Goal: Information Seeking & Learning: Learn about a topic

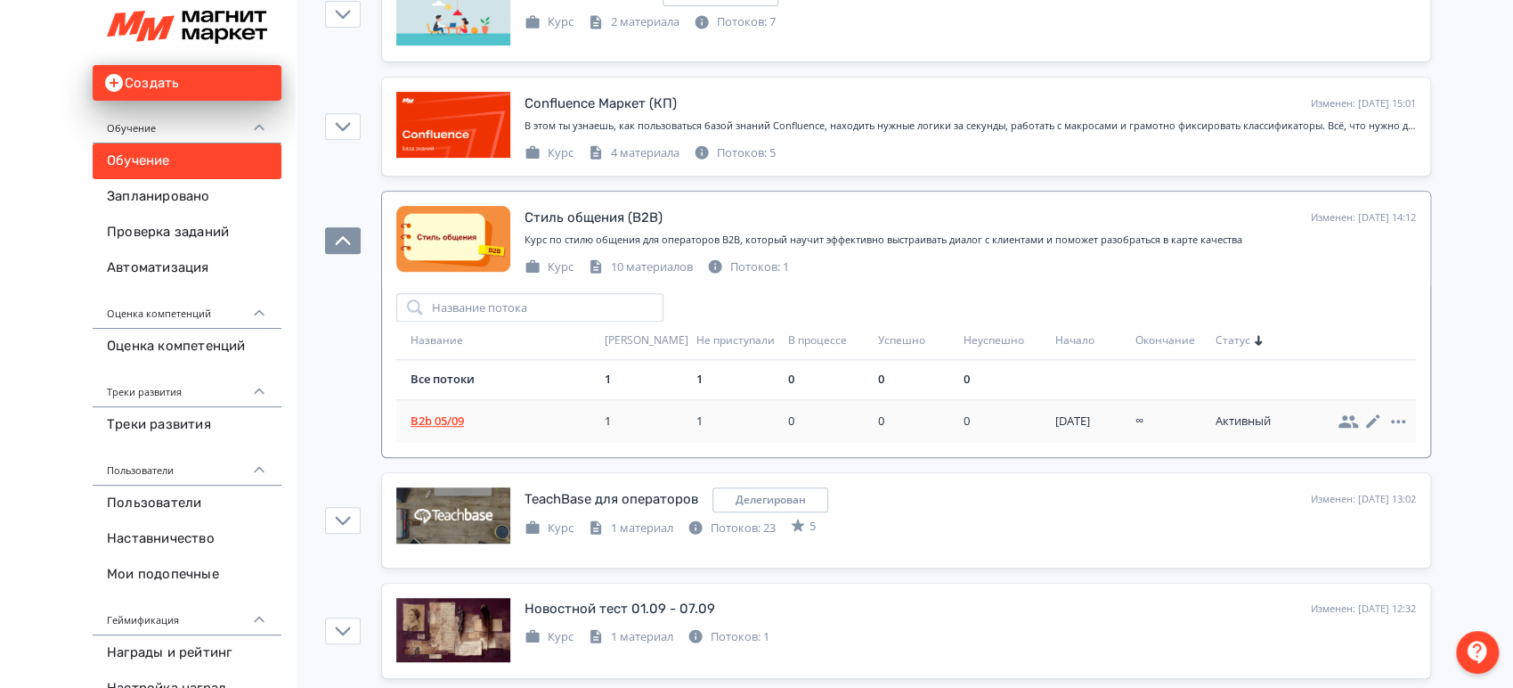
scroll to position [494, 0]
click at [427, 407] on td "B2b 05/09" at bounding box center [496, 421] width 201 height 44
click at [456, 428] on td "B2b 05/09" at bounding box center [496, 421] width 201 height 44
click at [442, 412] on span "B2b 05/09" at bounding box center [504, 421] width 187 height 18
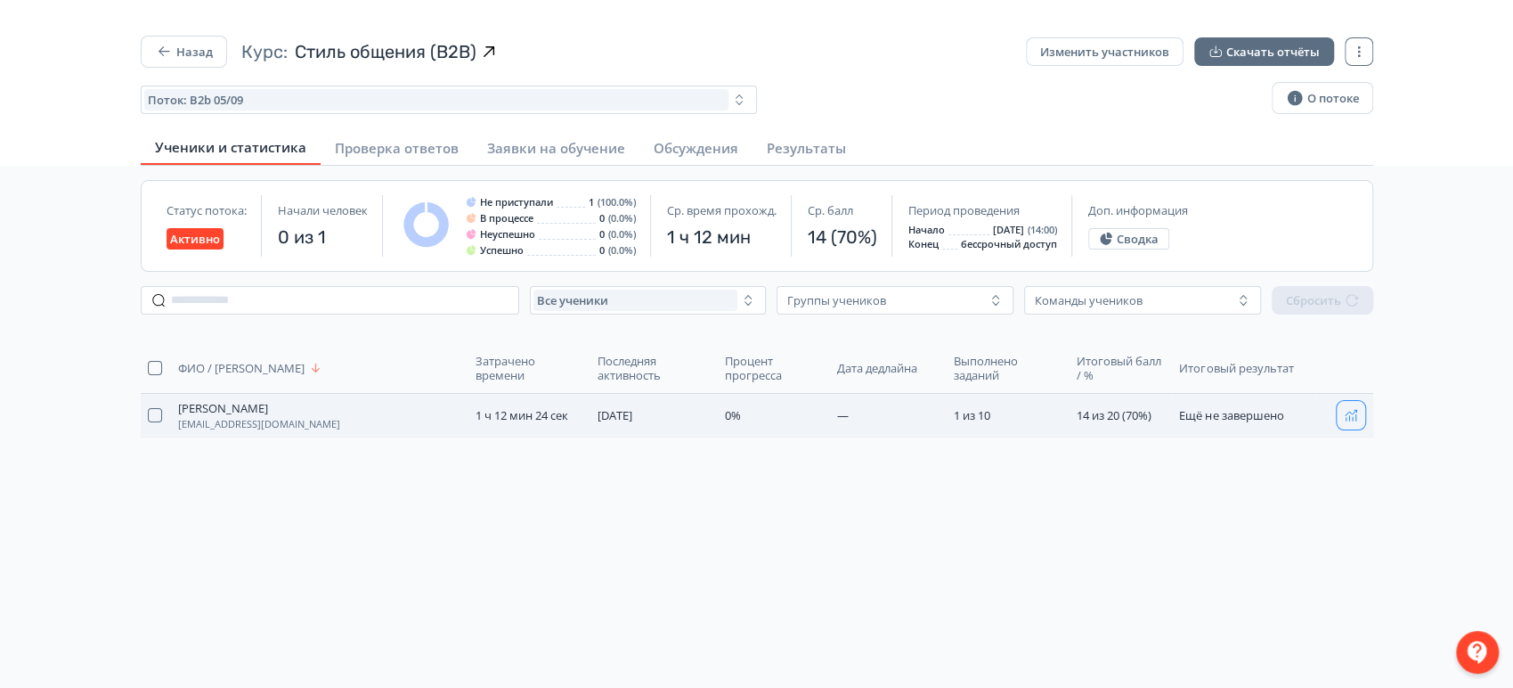
click at [1354, 417] on icon "button" at bounding box center [1351, 415] width 14 height 14
click at [195, 41] on button "Назад" at bounding box center [184, 52] width 86 height 32
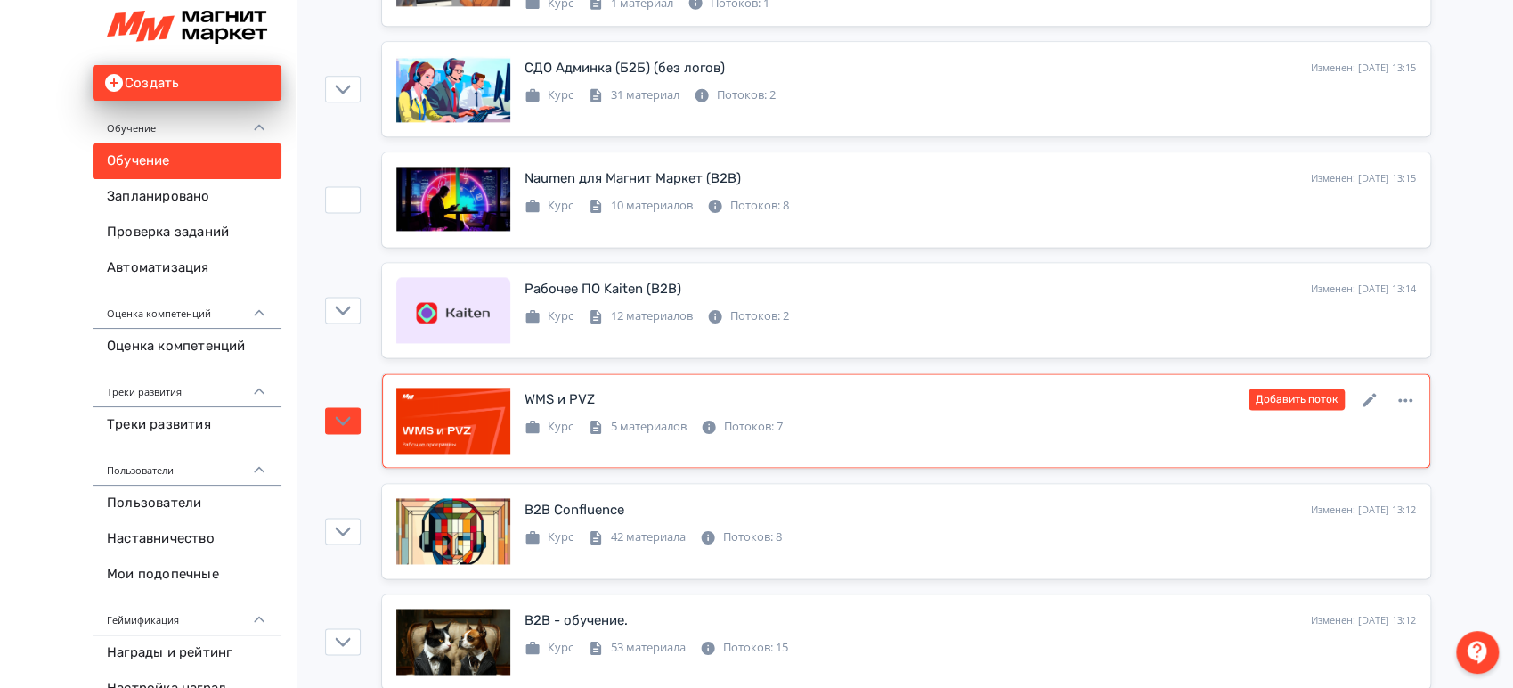
scroll to position [1682, 0]
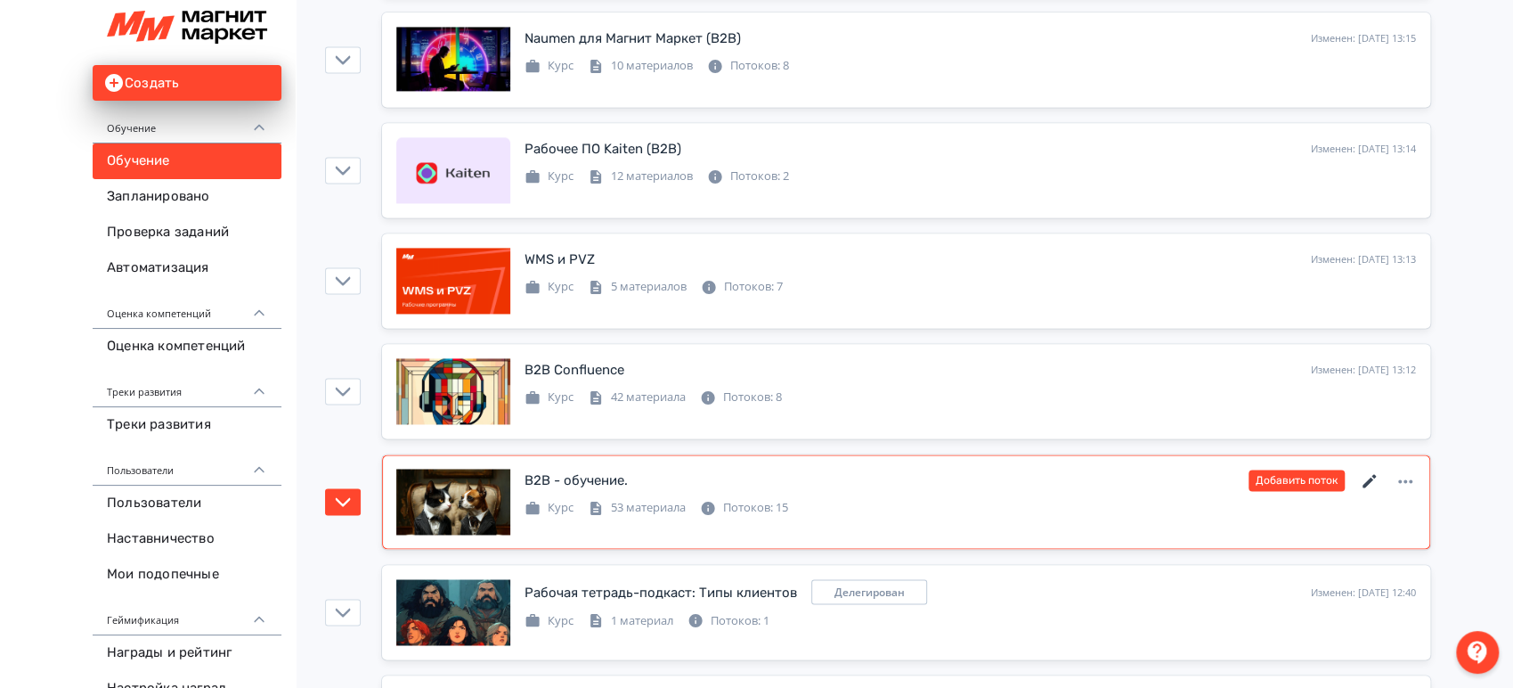
click at [1361, 471] on icon at bounding box center [1369, 480] width 21 height 21
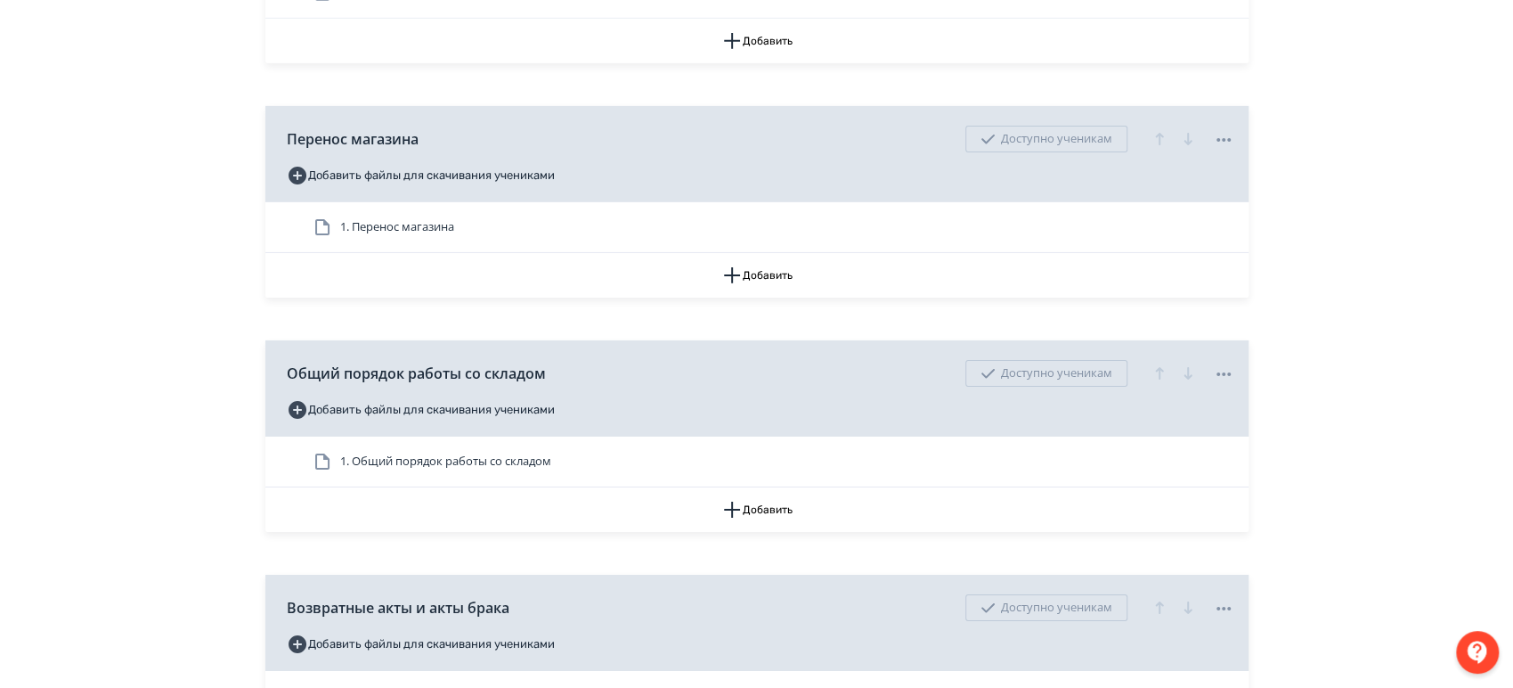
scroll to position [4006, 0]
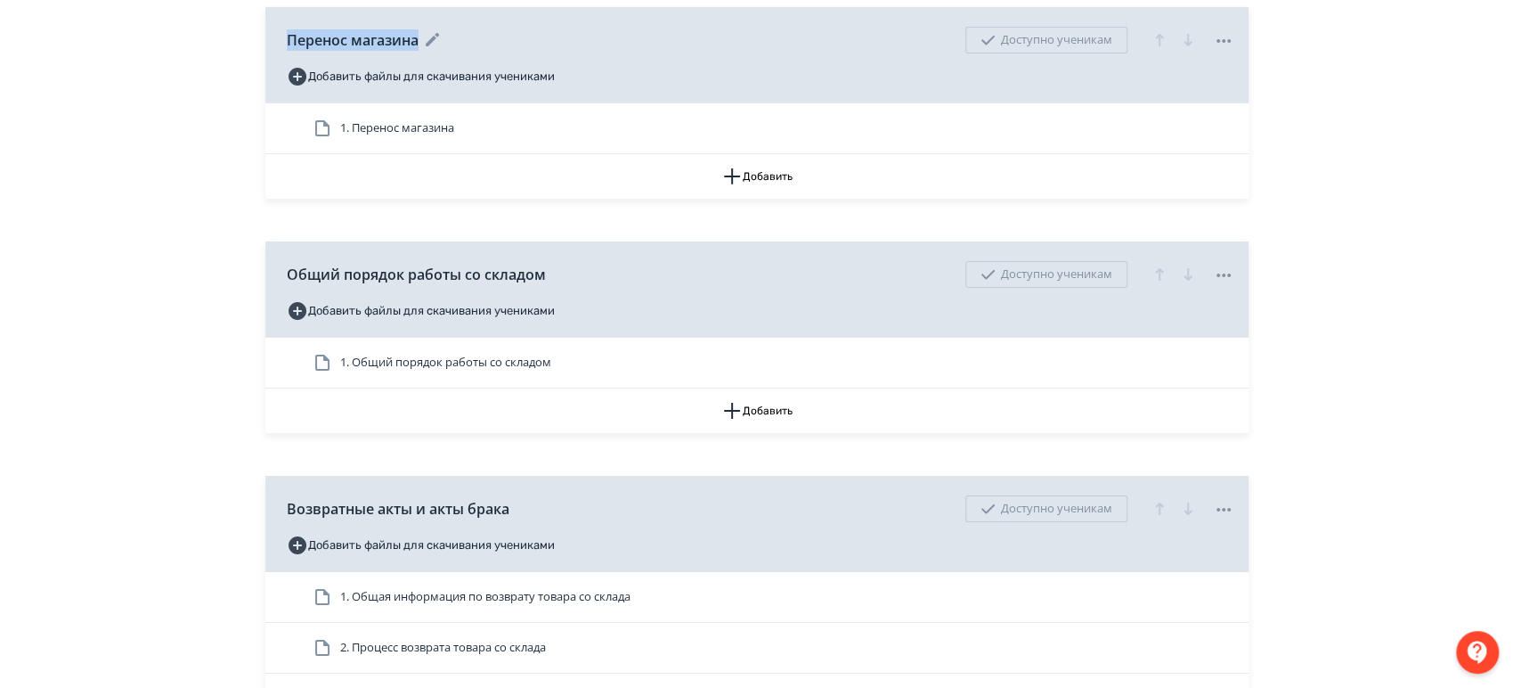
drag, startPoint x: 418, startPoint y: 43, endPoint x: 288, endPoint y: 44, distance: 130.0
click at [288, 44] on span "Перенос магазина" at bounding box center [353, 39] width 132 height 21
copy span "Перенос магазина"
click at [100, 404] on div "**********" at bounding box center [756, 299] width 1513 height 8611
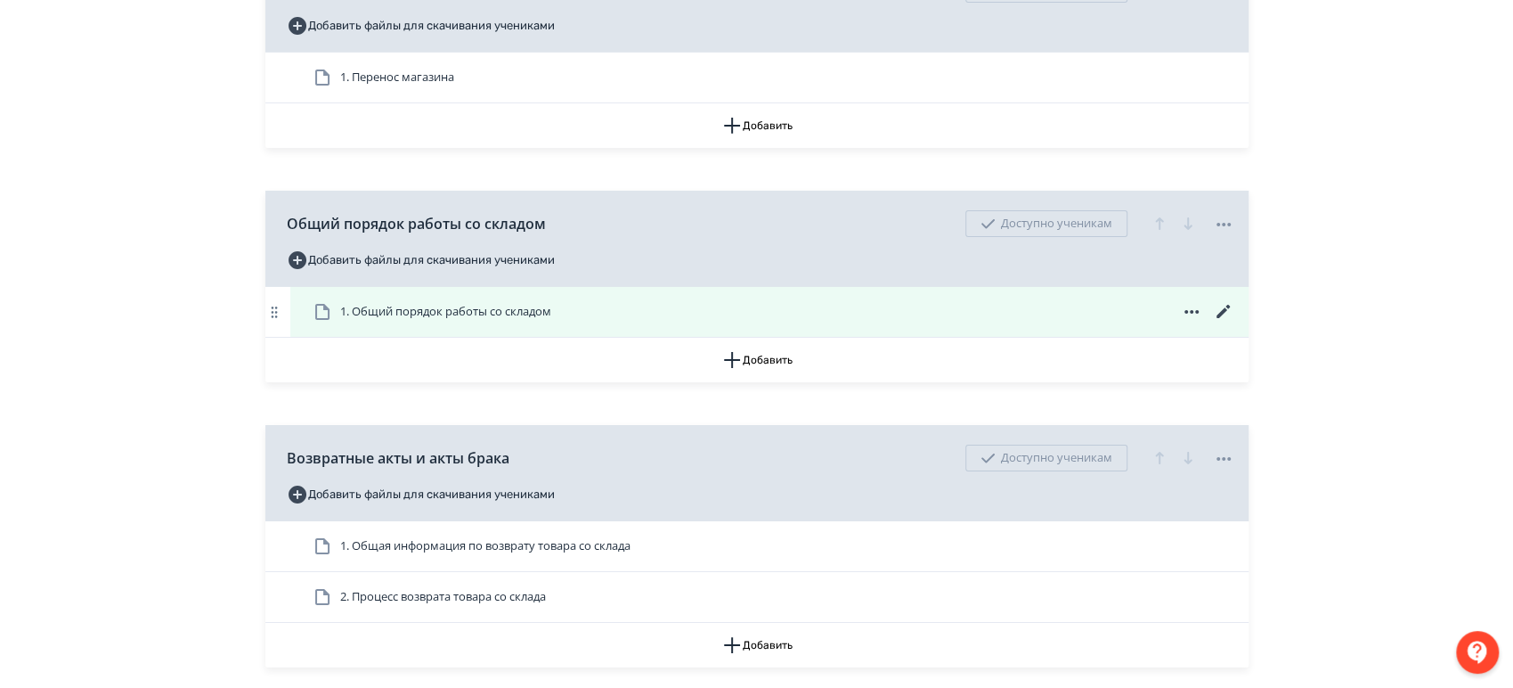
scroll to position [4105, 0]
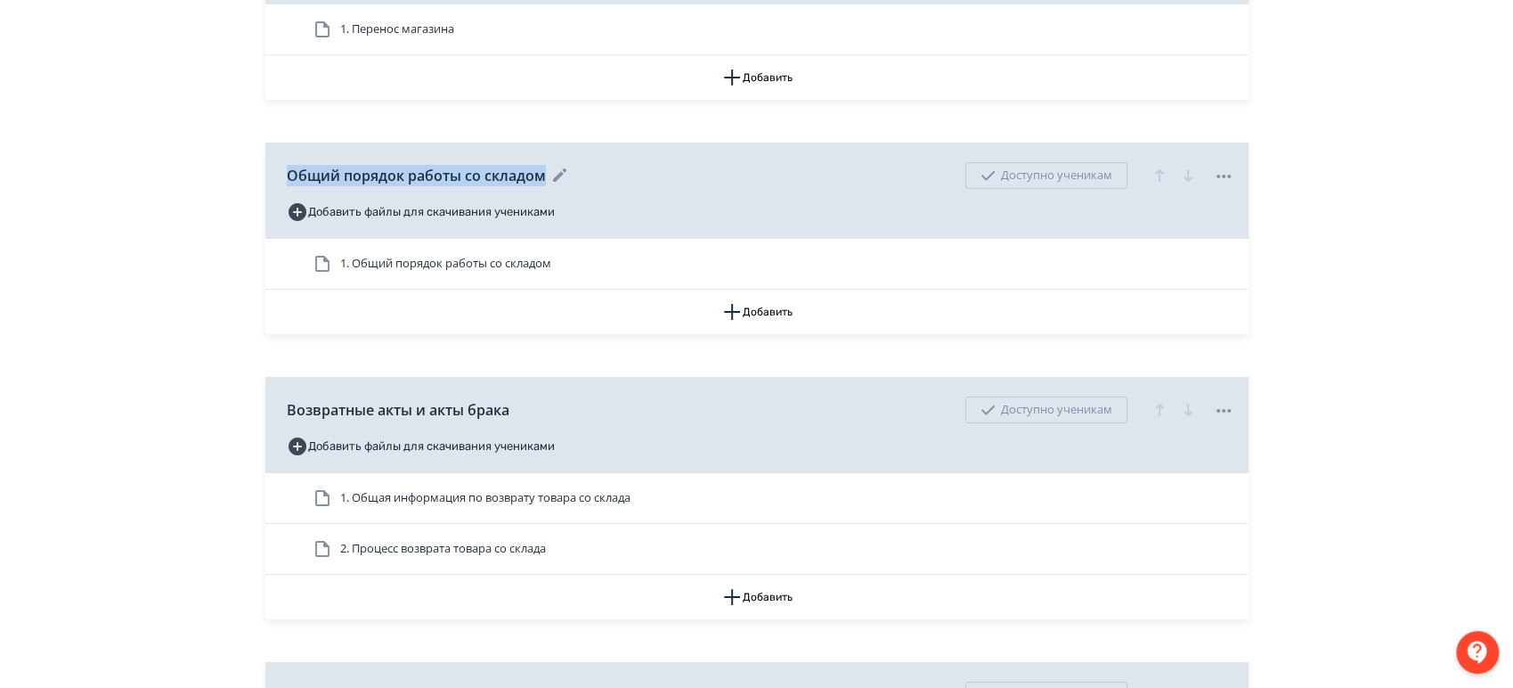
drag, startPoint x: 541, startPoint y: 171, endPoint x: 288, endPoint y: 180, distance: 253.1
click at [288, 180] on span "Общий порядок работы со складом" at bounding box center [416, 175] width 259 height 21
copy span "Общий порядок работы со складом"
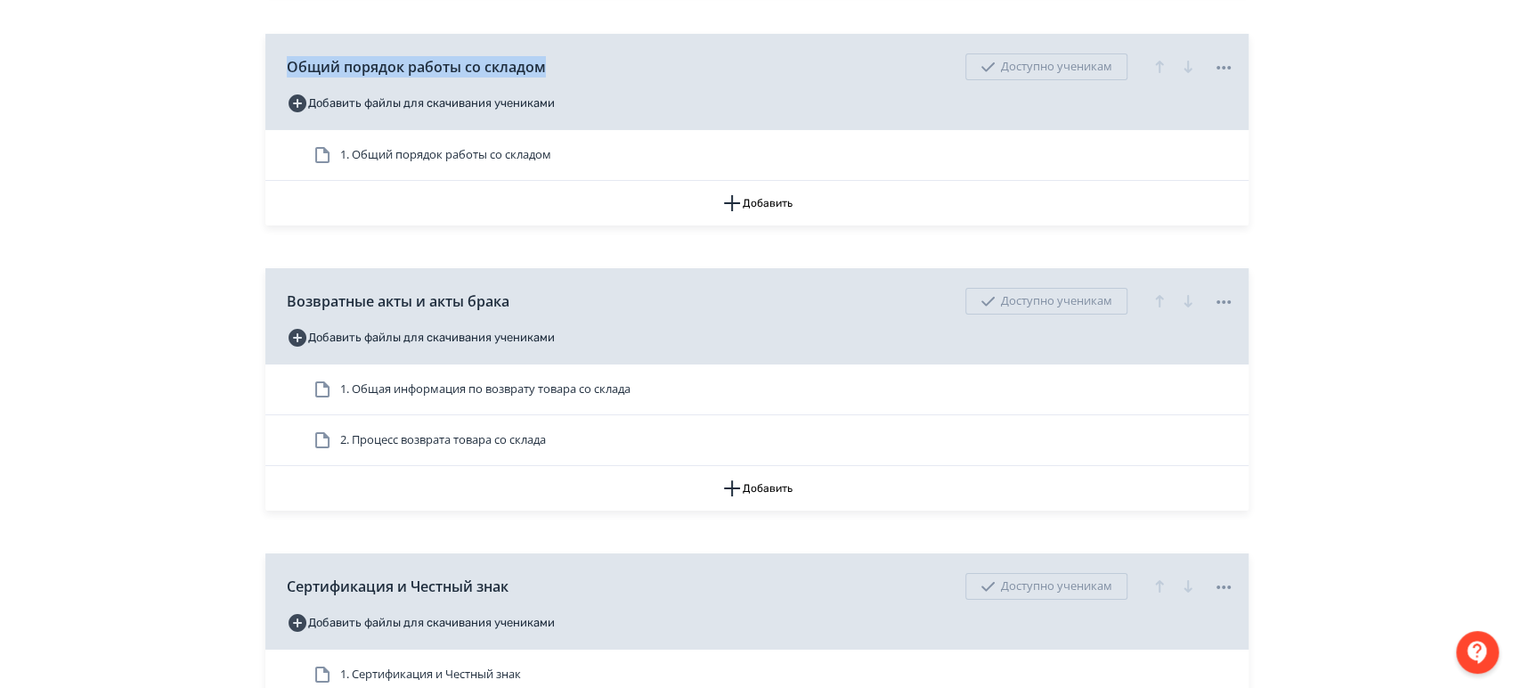
scroll to position [4403, 0]
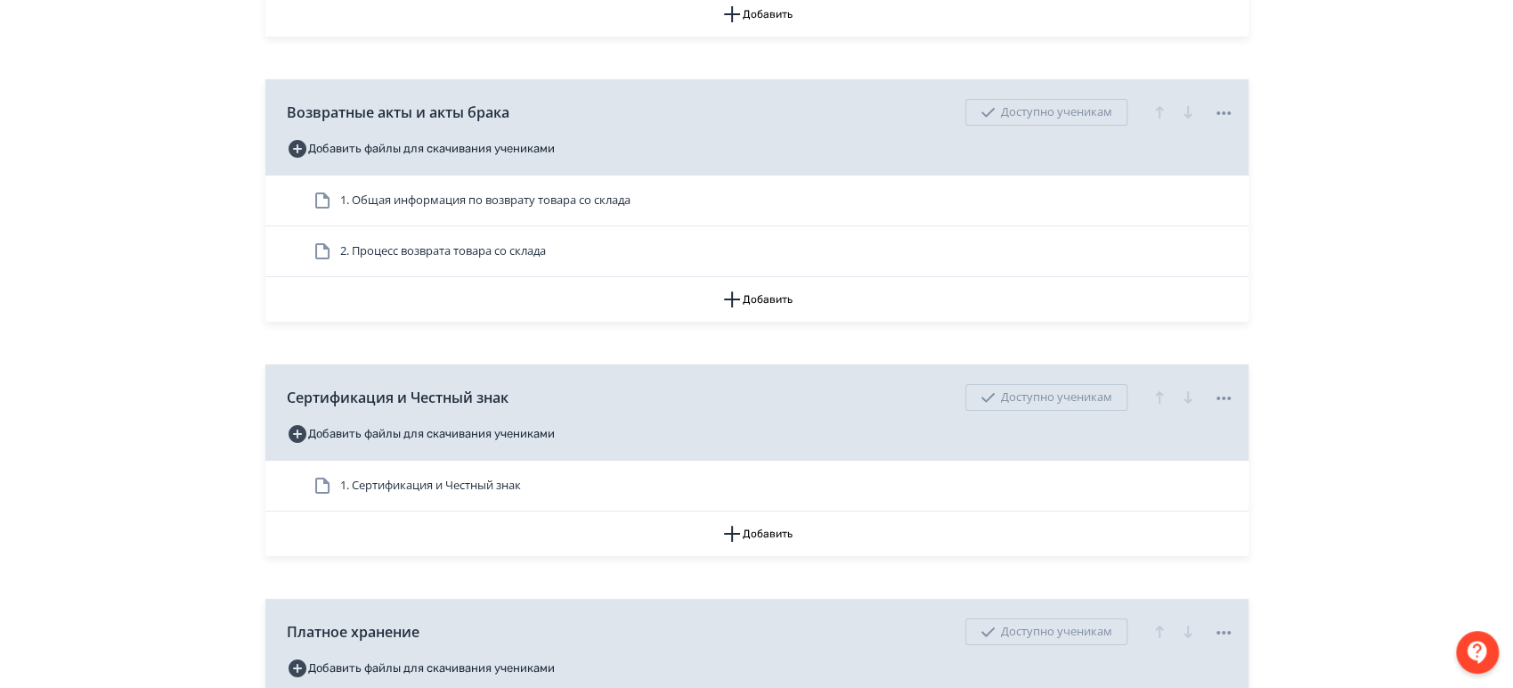
drag, startPoint x: 0, startPoint y: 303, endPoint x: 12, endPoint y: 298, distance: 13.2
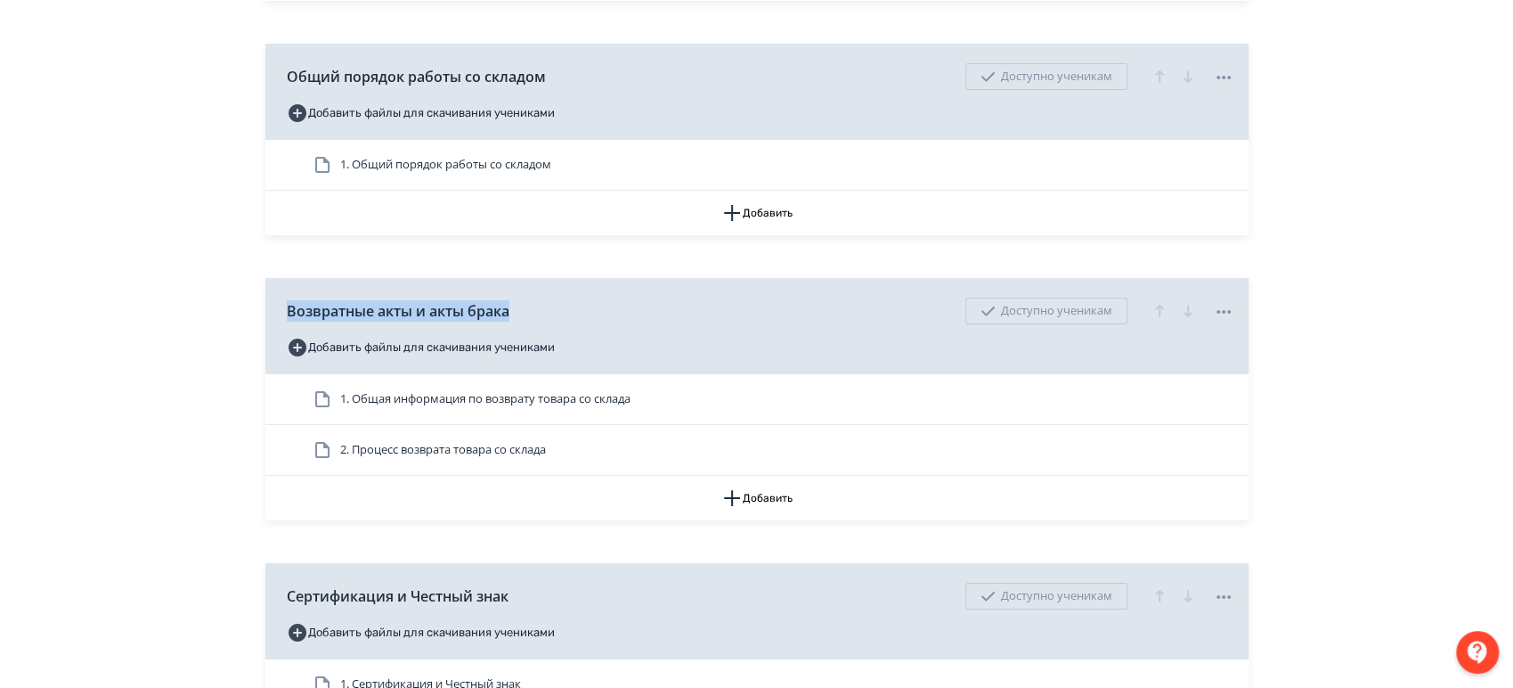
drag, startPoint x: 511, startPoint y: 307, endPoint x: 281, endPoint y: 306, distance: 230.7
click at [281, 306] on div "Возвратные акты и акты брака Доступно ученикам Добавить файлы для скачивания уч…" at bounding box center [756, 326] width 983 height 96
copy span "Возвратные акты и акты брака"
click at [145, 188] on div "**********" at bounding box center [756, 101] width 1513 height 8611
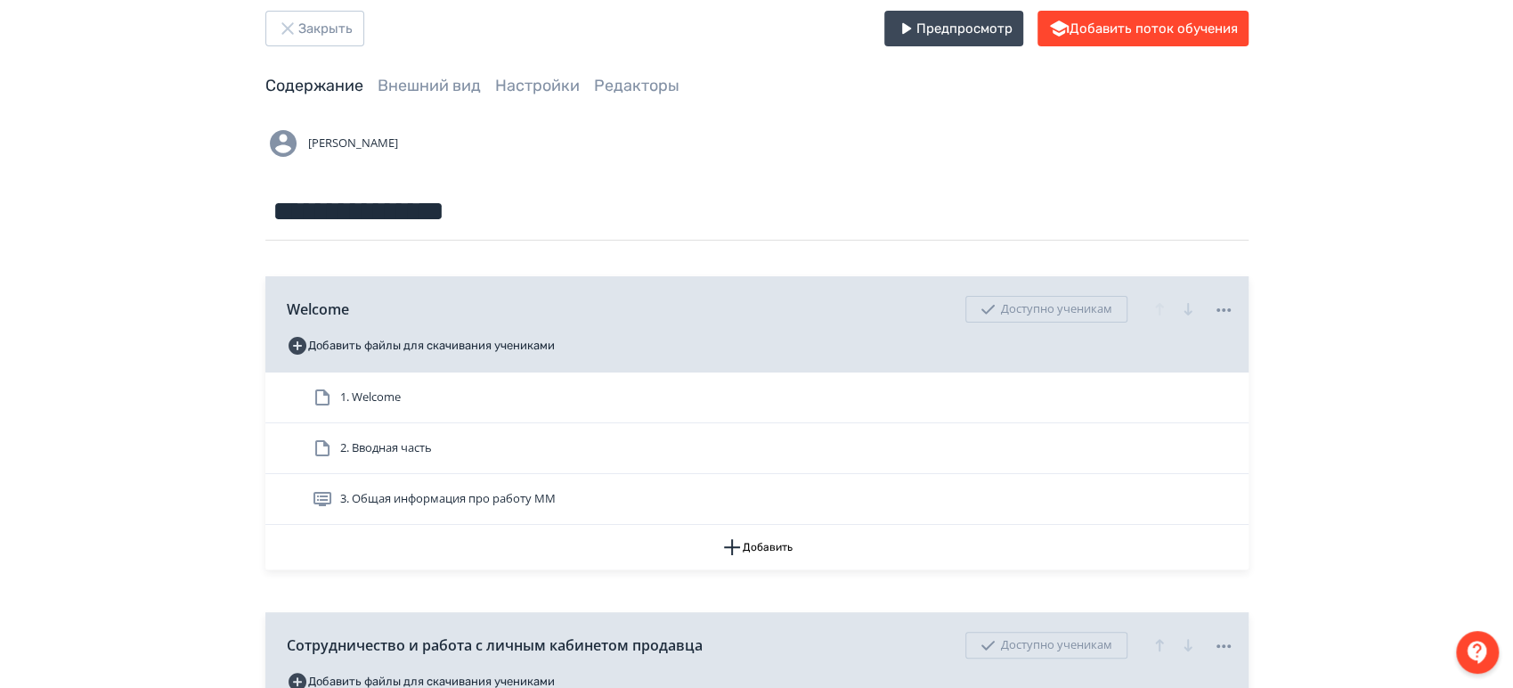
scroll to position [0, 0]
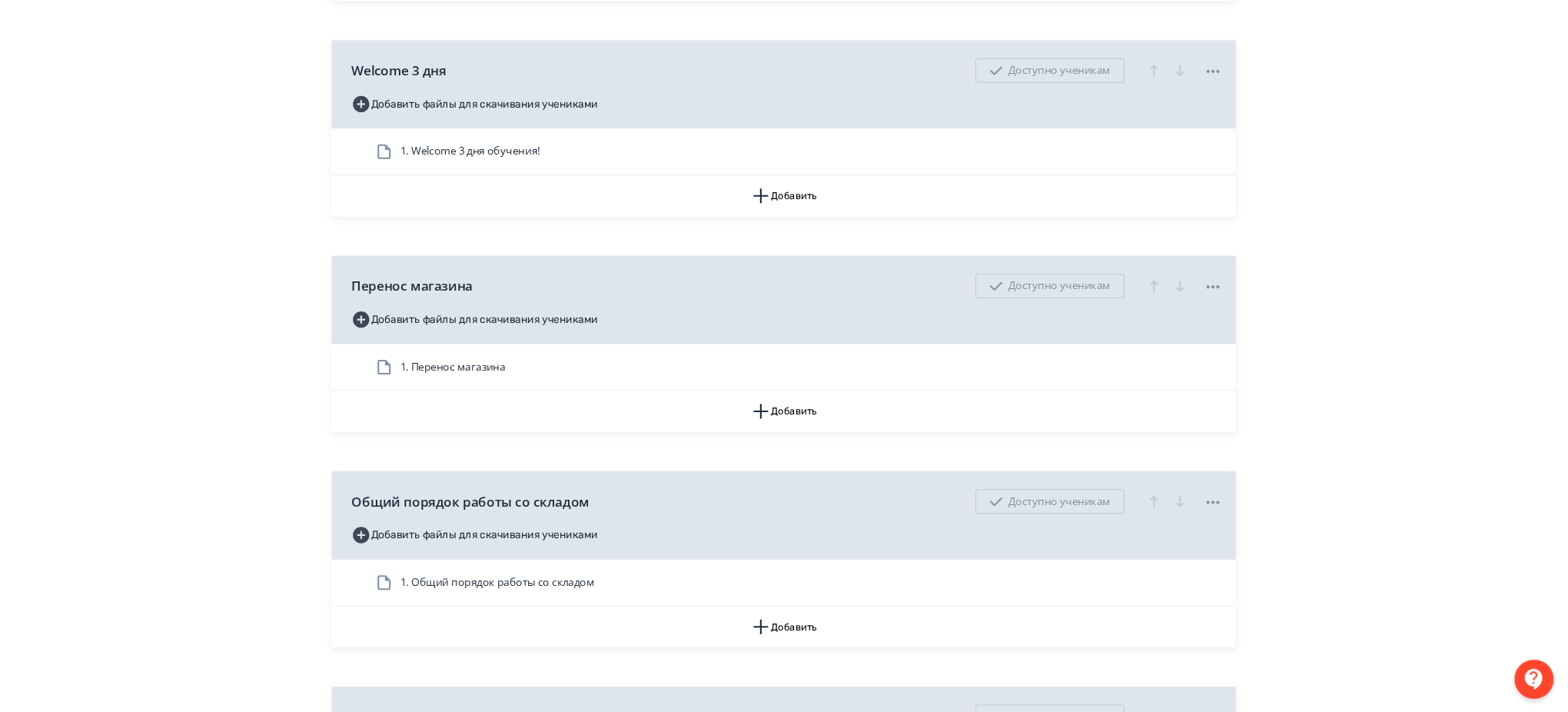
scroll to position [3224, 0]
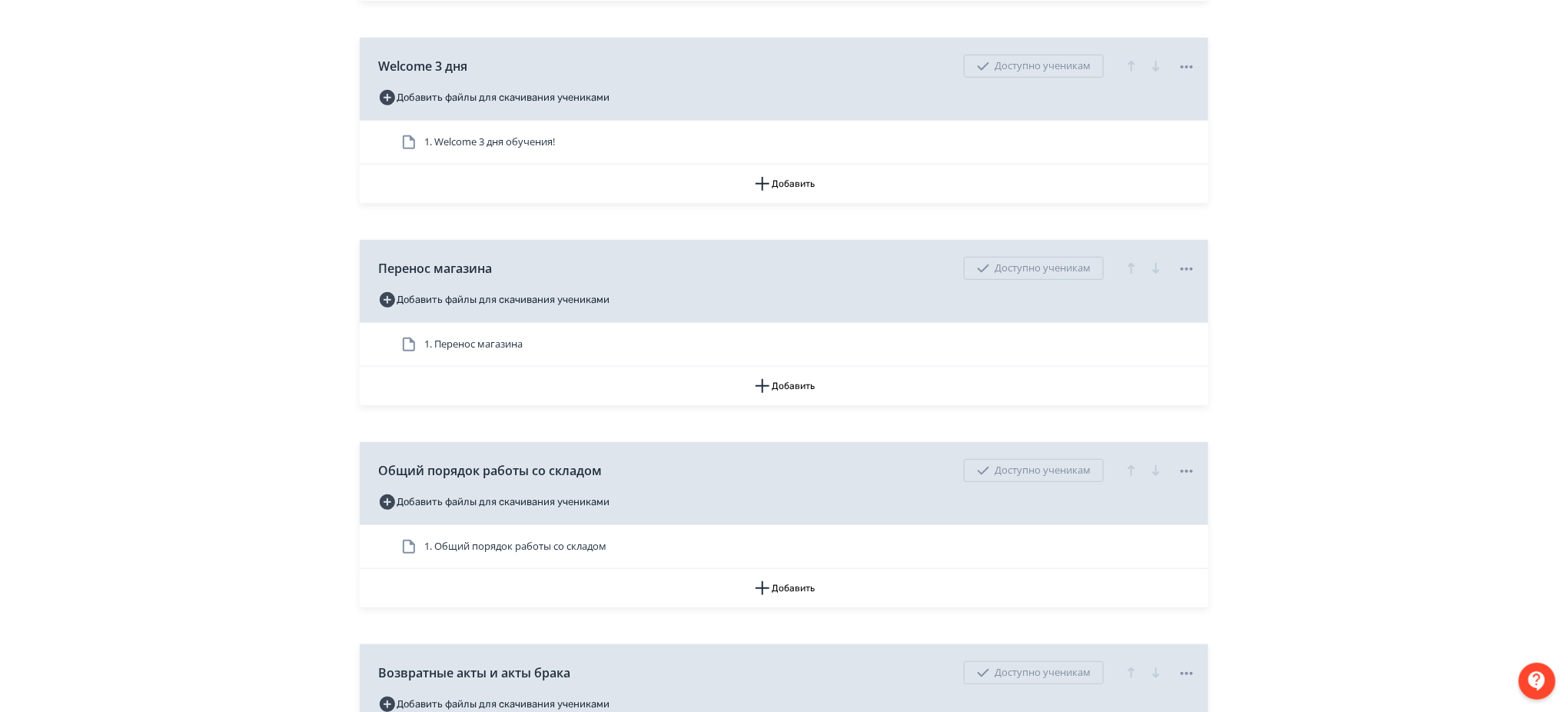
click at [2, 524] on div "**********" at bounding box center [784, 491] width 1568 height 7432
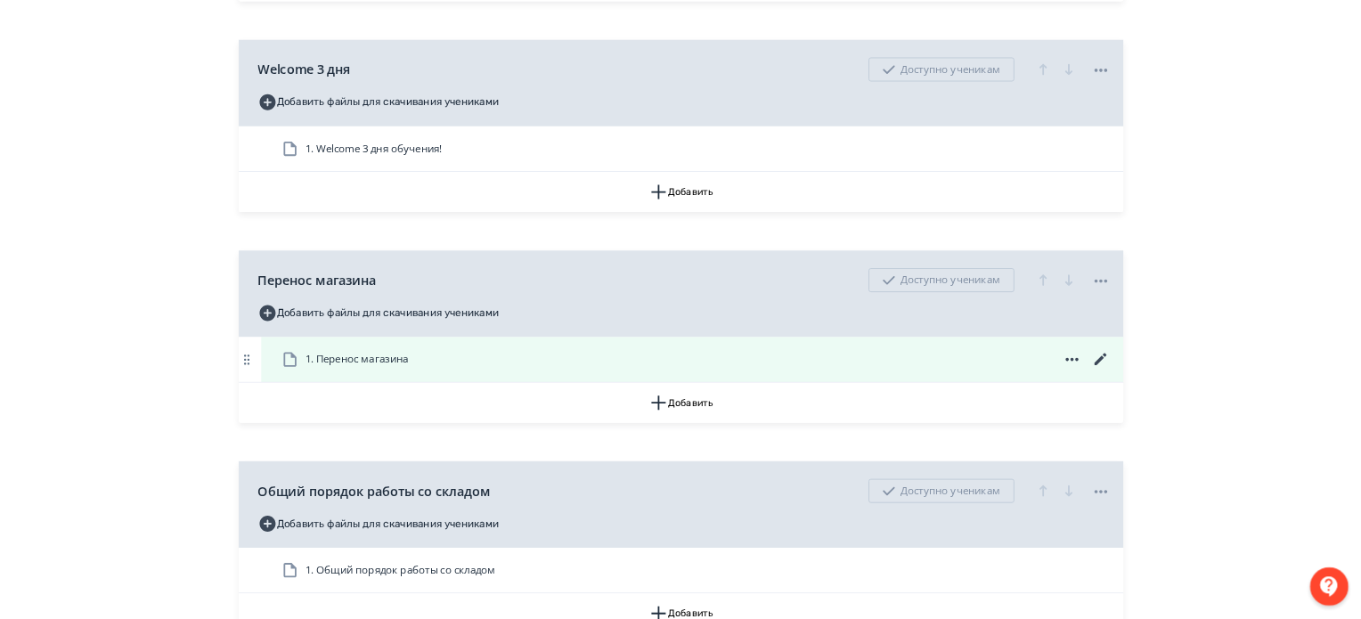
scroll to position [3735, 0]
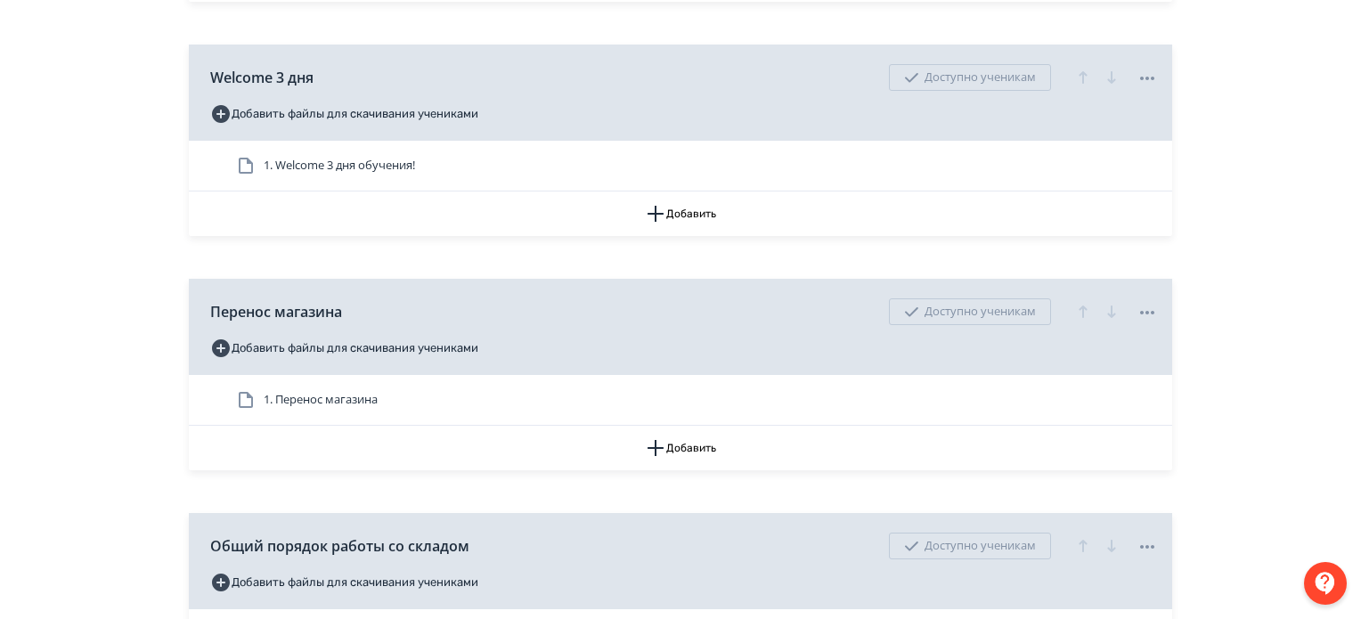
drag, startPoint x: 124, startPoint y: 485, endPoint x: 134, endPoint y: 484, distance: 10.7
click at [126, 485] on div "**********" at bounding box center [680, 570] width 1361 height 8611
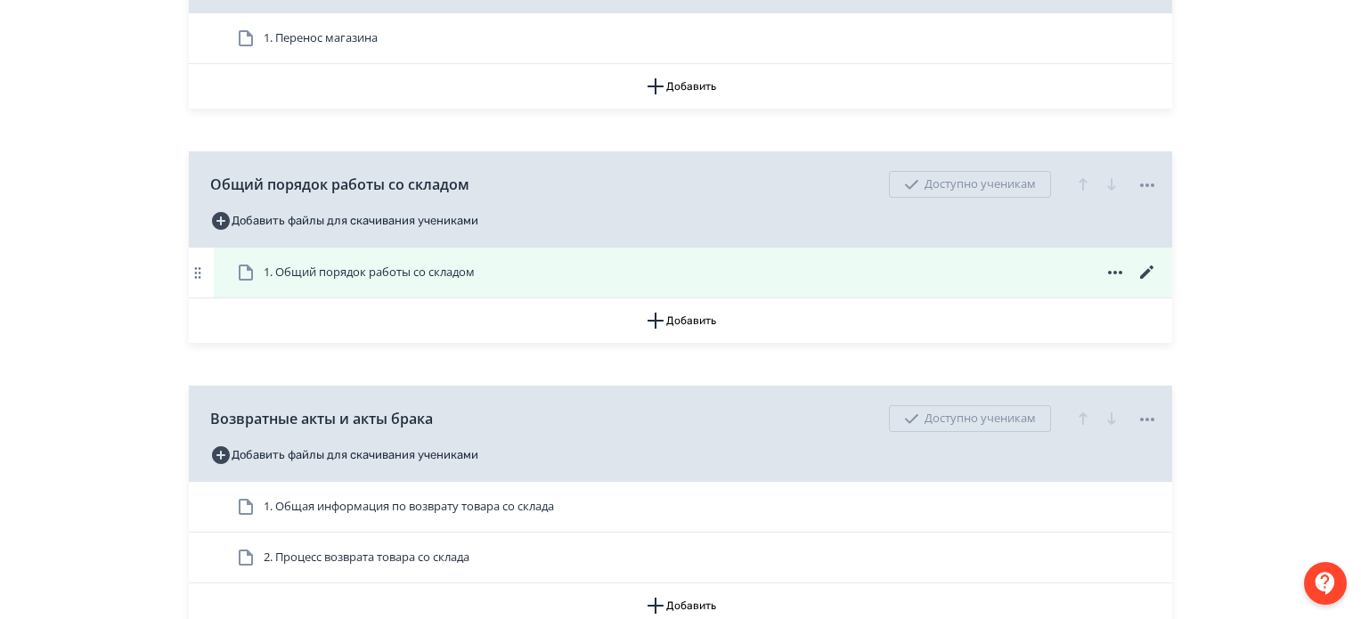
scroll to position [4180, 0]
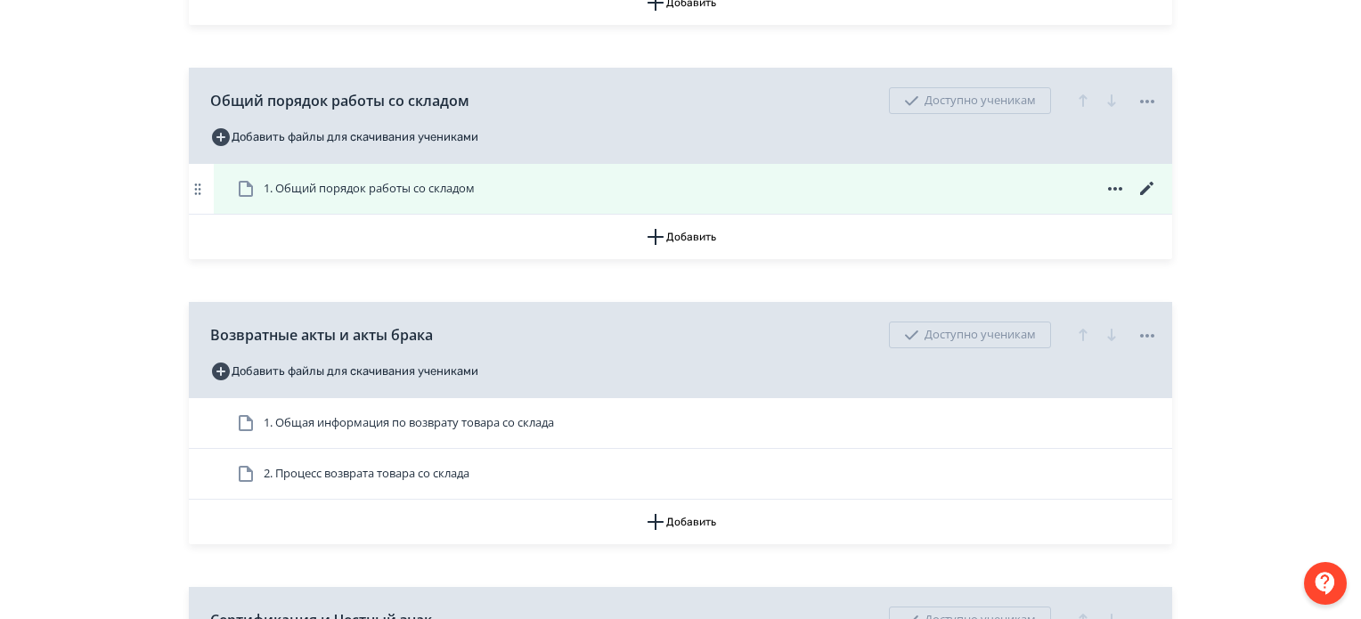
click at [1146, 188] on icon at bounding box center [1146, 188] width 13 height 13
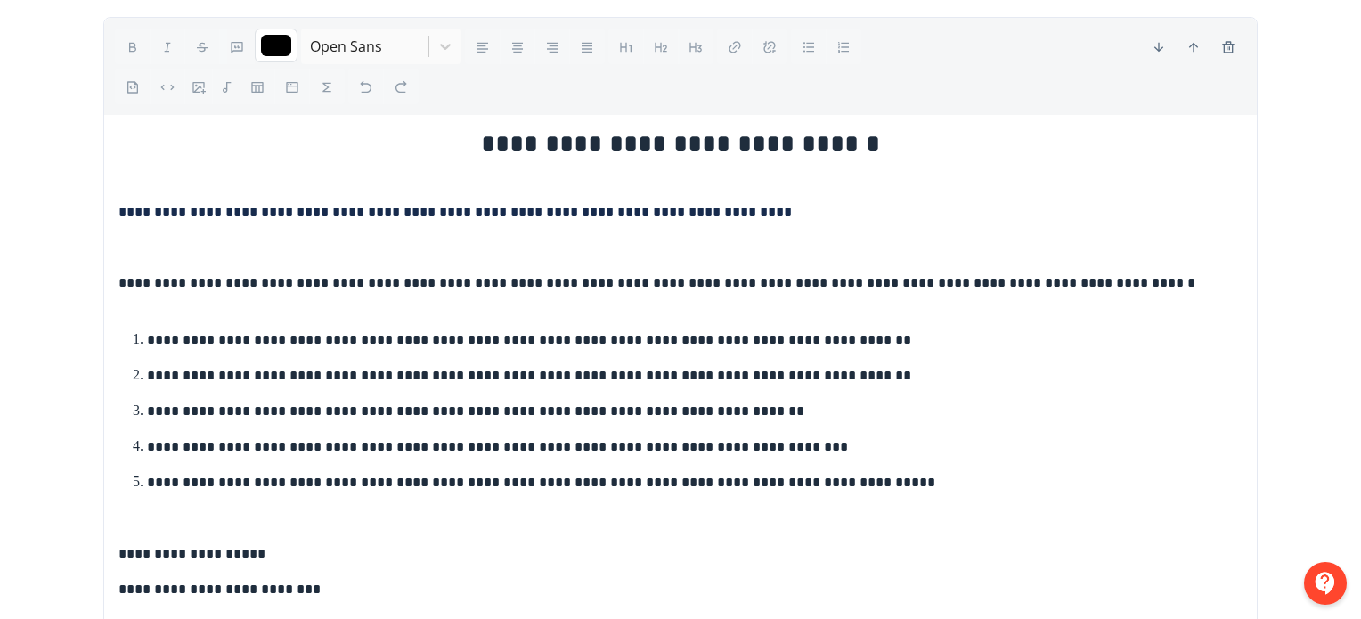
scroll to position [191, 0]
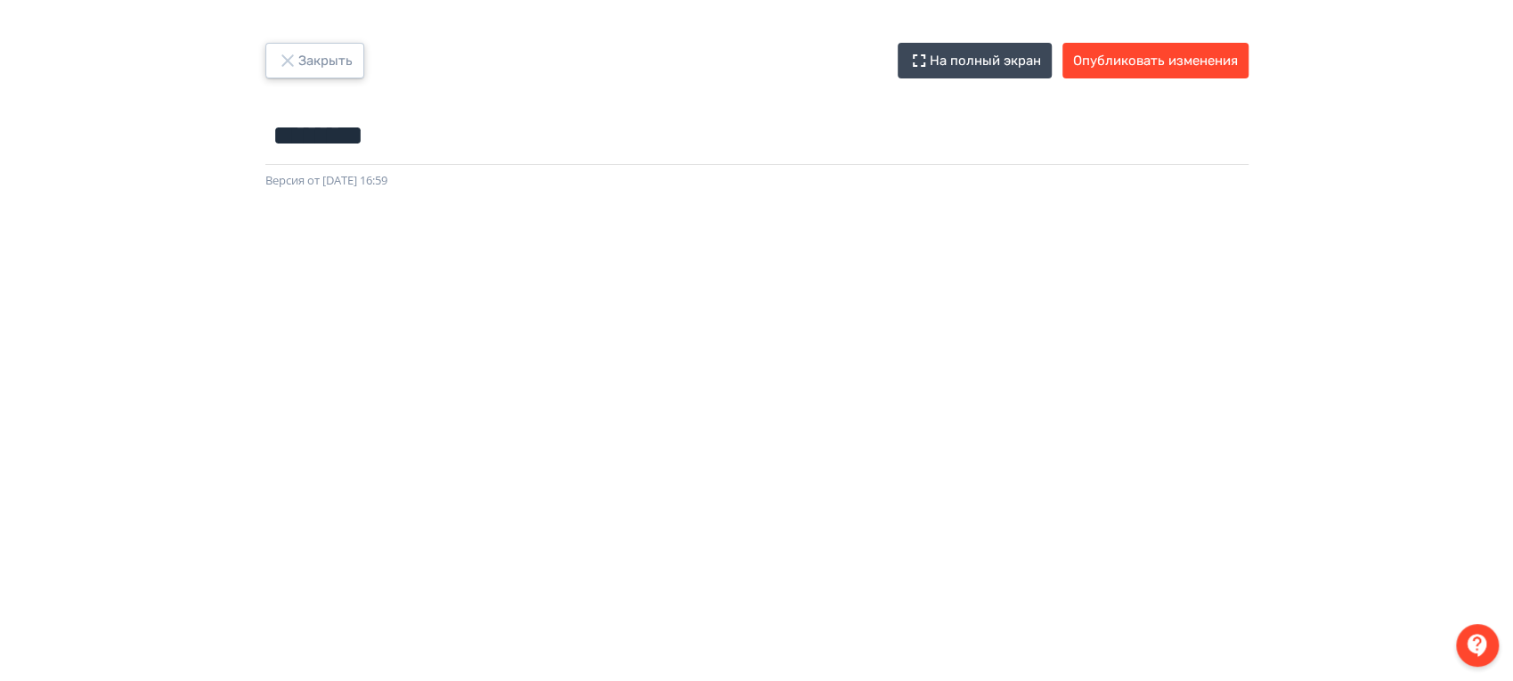
click at [332, 61] on button "Закрыть" at bounding box center [314, 61] width 99 height 36
